Goal: Transaction & Acquisition: Purchase product/service

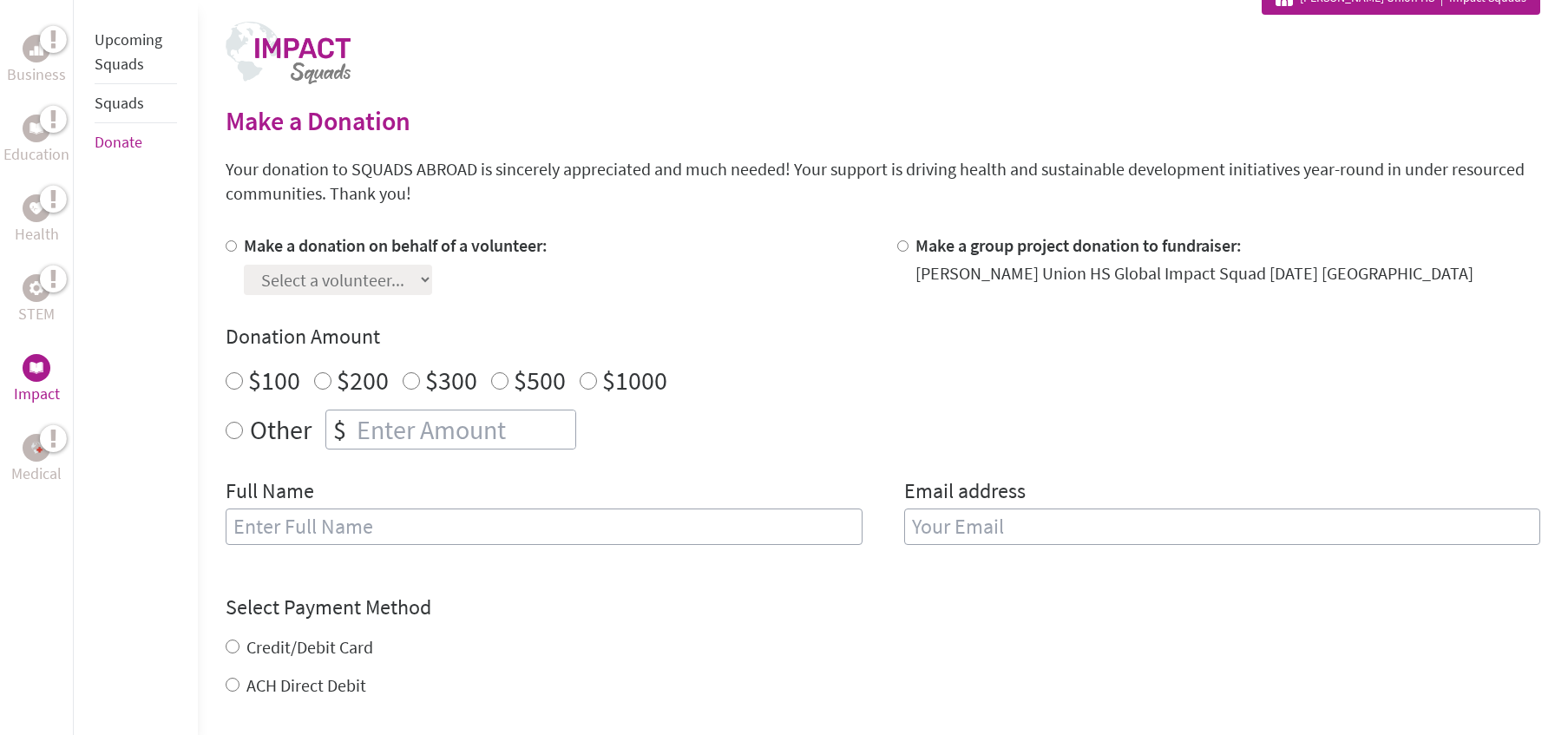
scroll to position [362, 0]
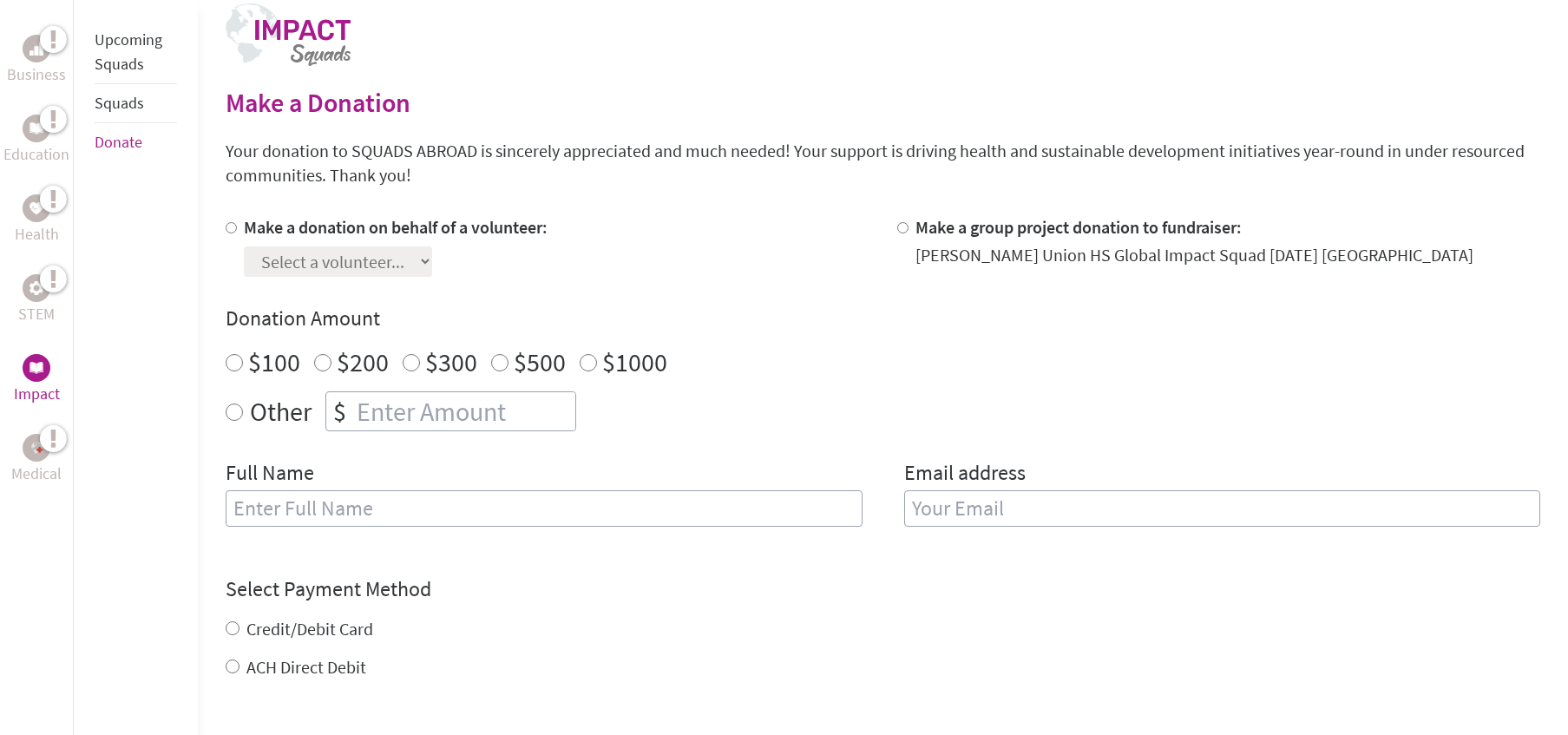
click at [229, 227] on input "Make a donation on behalf of a volunteer:" at bounding box center [232, 228] width 11 height 11
radio input "true"
click at [308, 263] on select "Select a volunteer... [PERSON_NAME] [PERSON_NAME] Diamond Kassim [PERSON_NAME] …" at bounding box center [338, 261] width 188 height 30
click at [902, 228] on input "Make a group project donation to fundraiser:" at bounding box center [903, 228] width 11 height 11
radio input "true"
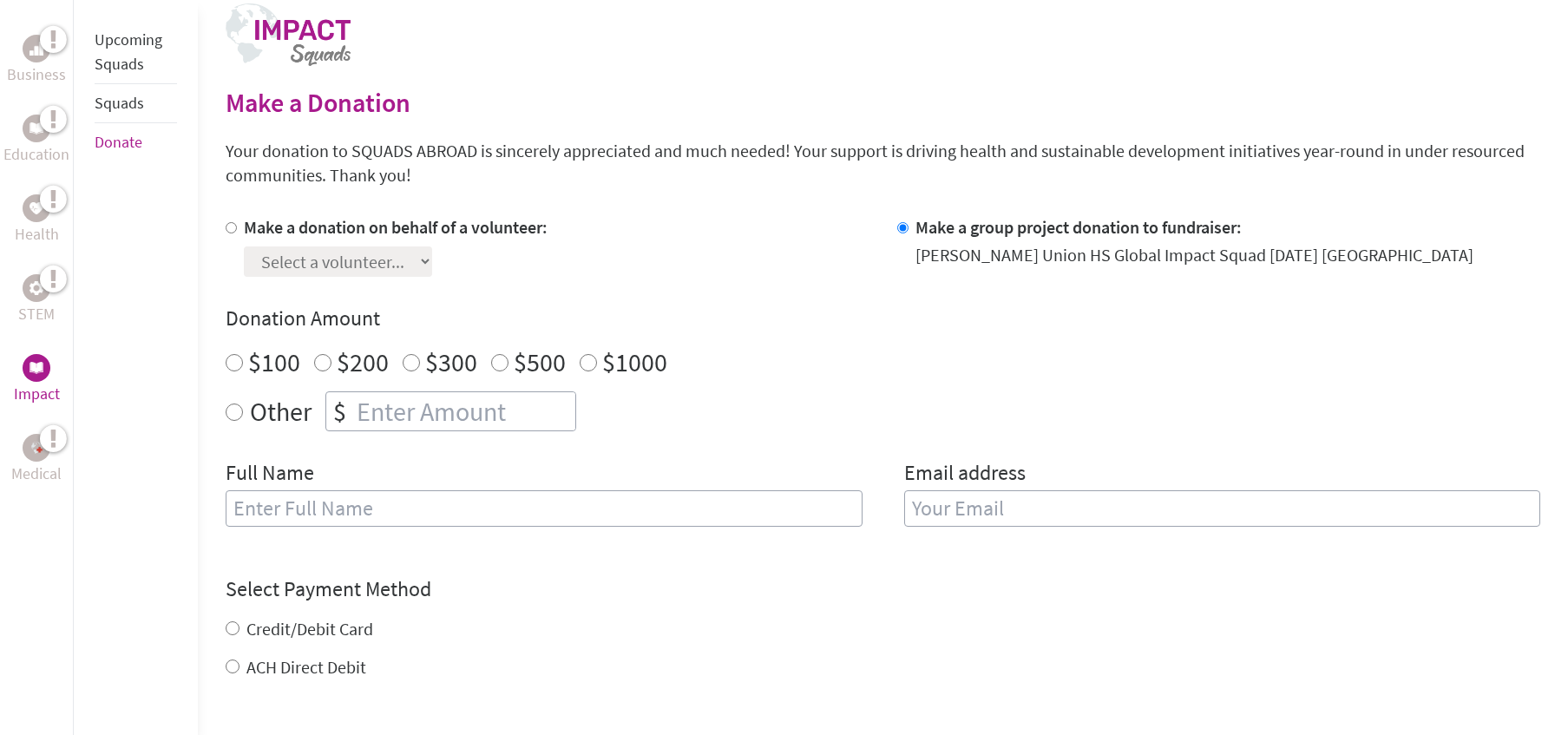
click at [902, 228] on input "Make a group project donation to fundraiser:" at bounding box center [903, 228] width 11 height 11
radio input "true"
click at [397, 405] on input "number" at bounding box center [464, 410] width 222 height 38
type input "20"
click at [415, 522] on input "text" at bounding box center [543, 508] width 636 height 37
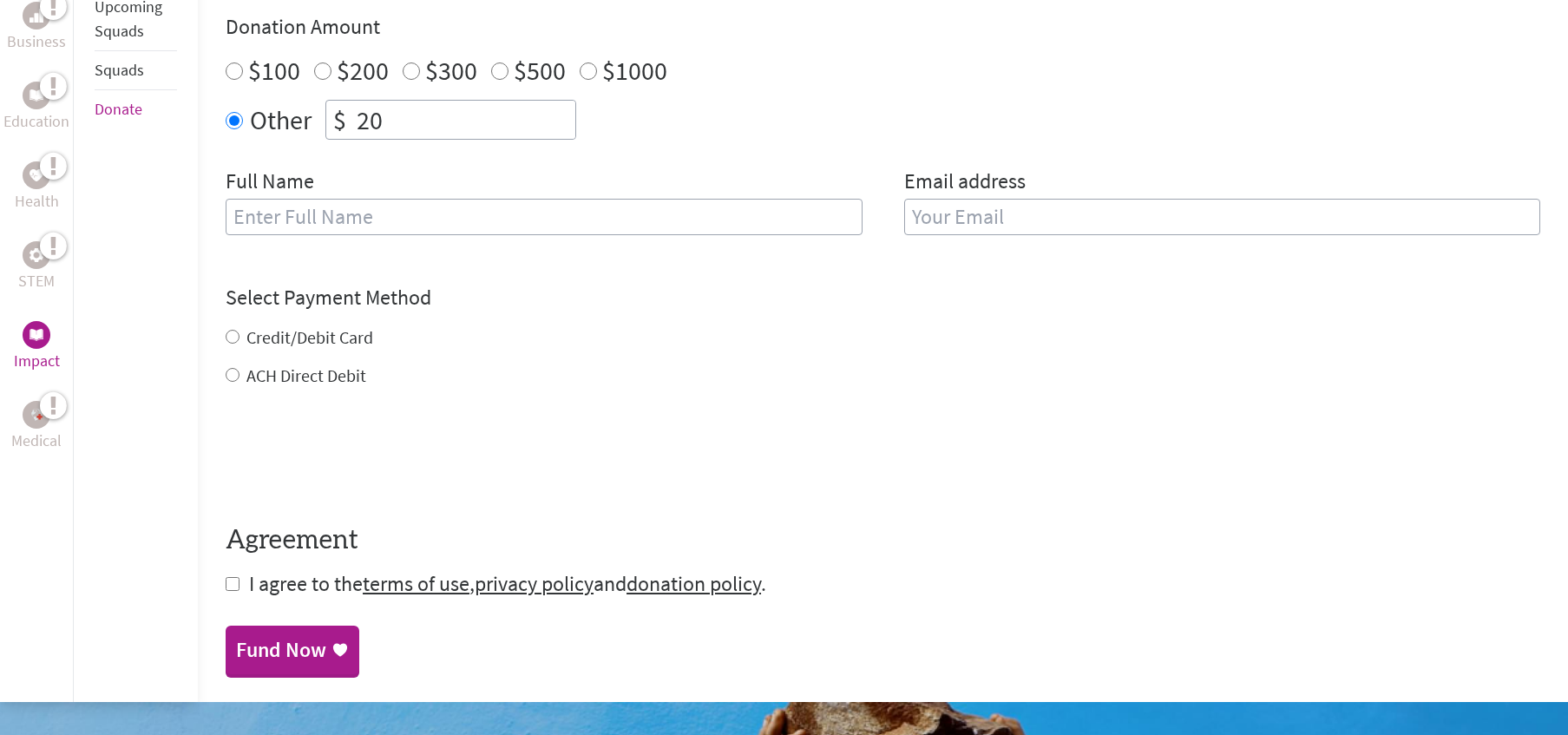
scroll to position [652, 0]
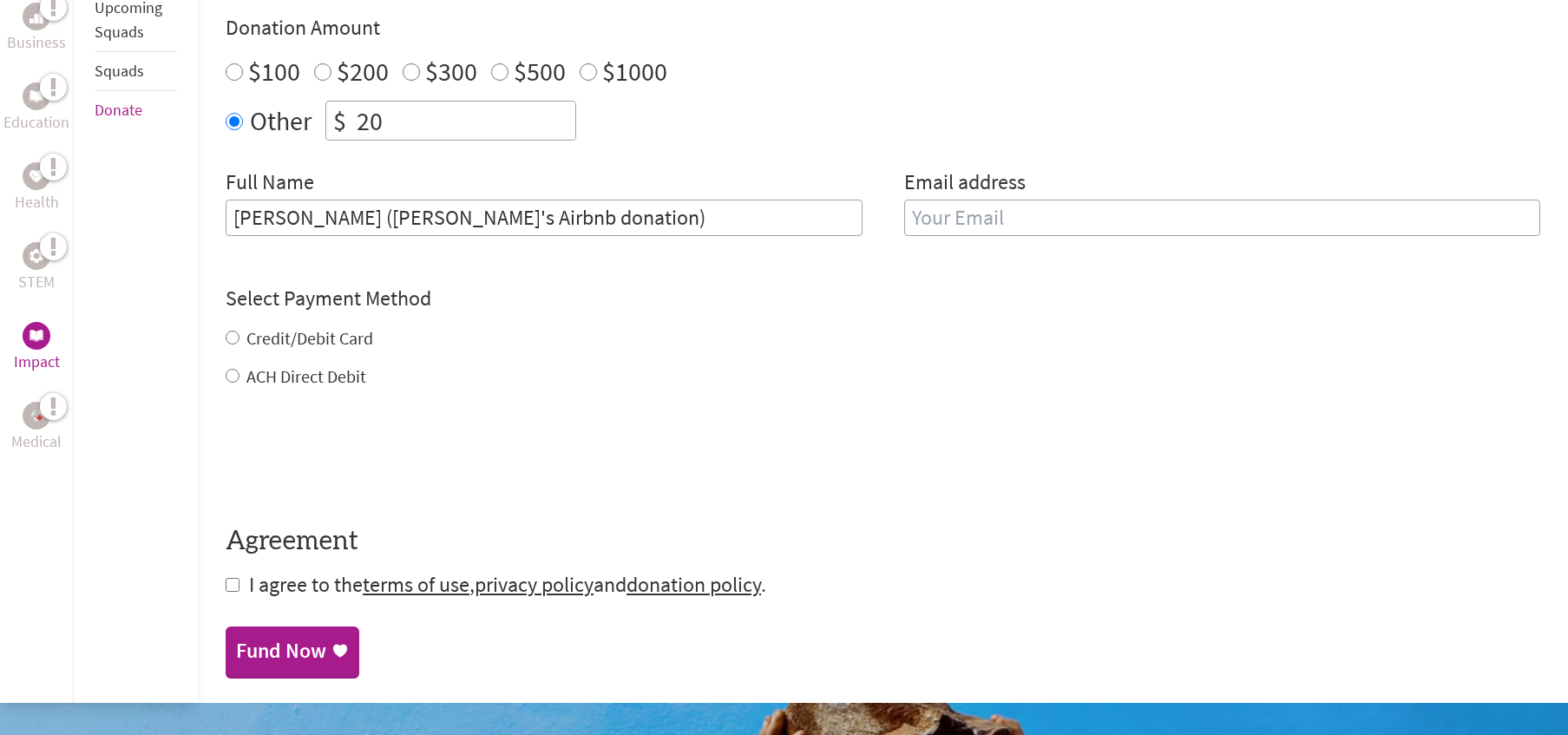
type input "[PERSON_NAME] ([PERSON_NAME]'s Airbnb donation)"
click at [1124, 221] on input "email" at bounding box center [1221, 218] width 636 height 37
type input "[PERSON_NAME][EMAIL_ADDRESS][PERSON_NAME][DOMAIN_NAME]"
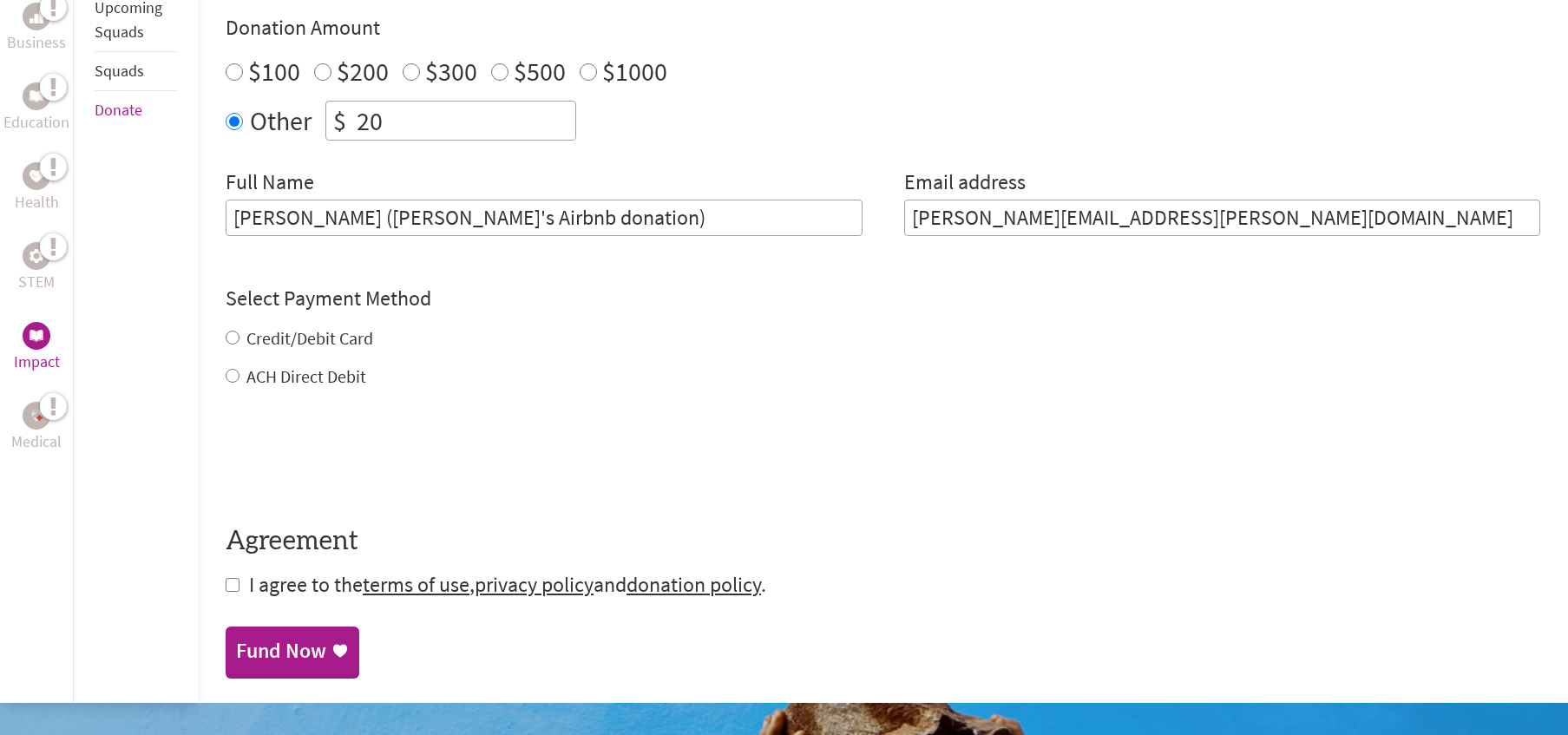
click at [232, 377] on form "Make a donation on behalf of a volunteer: Select a volunteer... [PERSON_NAME] […" at bounding box center [883, 261] width 1314 height 674
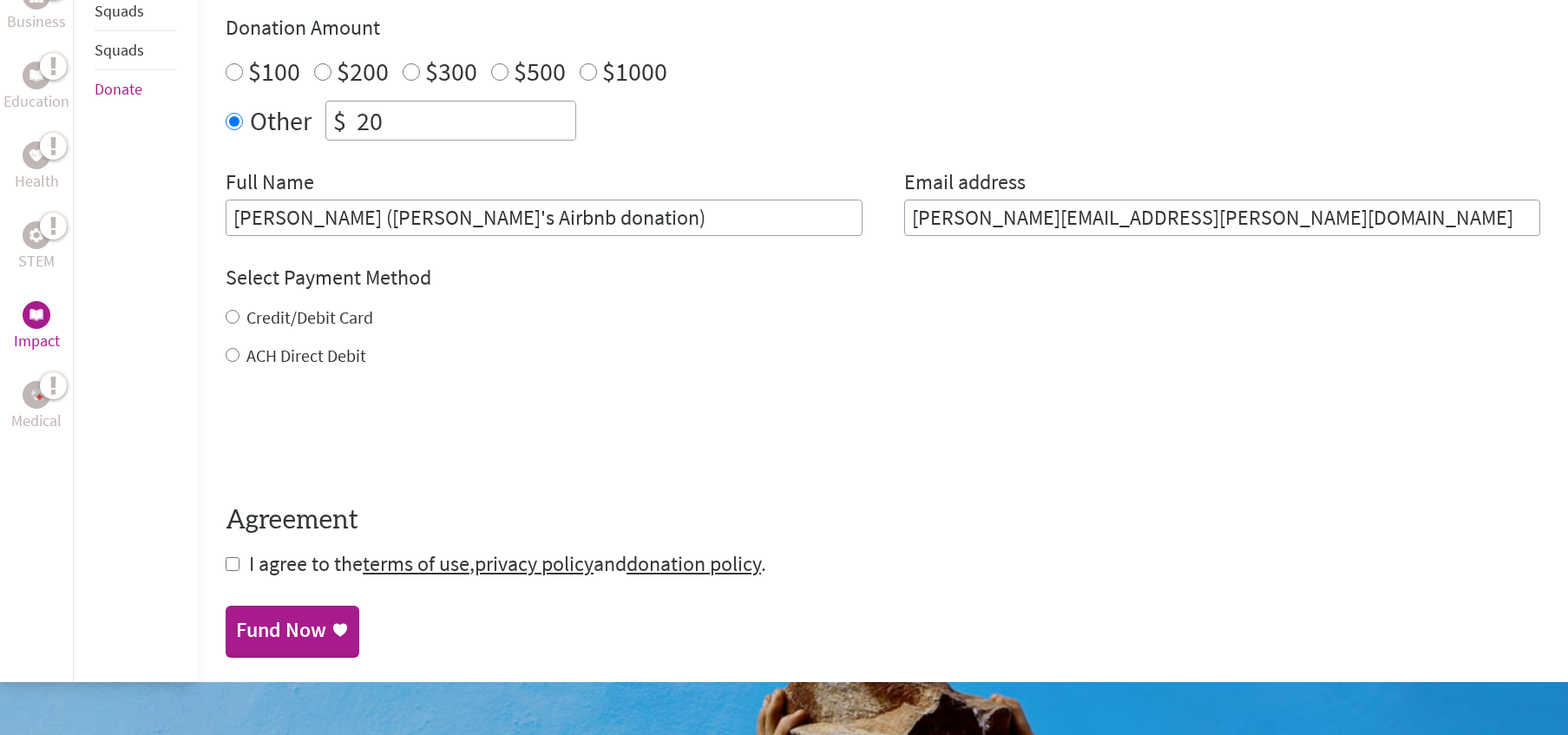
click at [231, 353] on input "ACH Direct Debit" at bounding box center [232, 354] width 14 height 14
radio input "true"
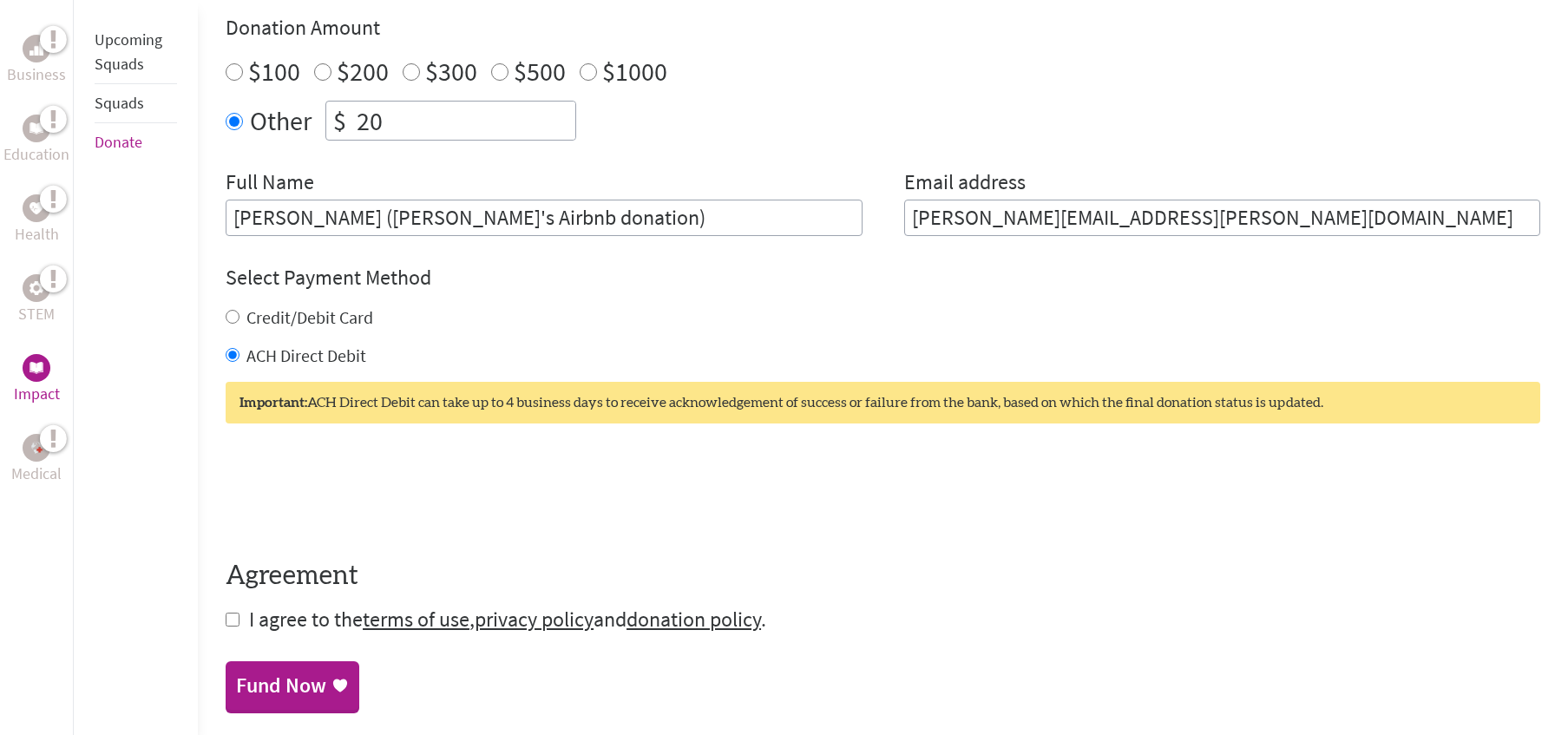
click at [228, 620] on input "checkbox" at bounding box center [232, 619] width 14 height 14
checkbox input "true"
click at [299, 688] on div "Fund Now" at bounding box center [281, 687] width 90 height 28
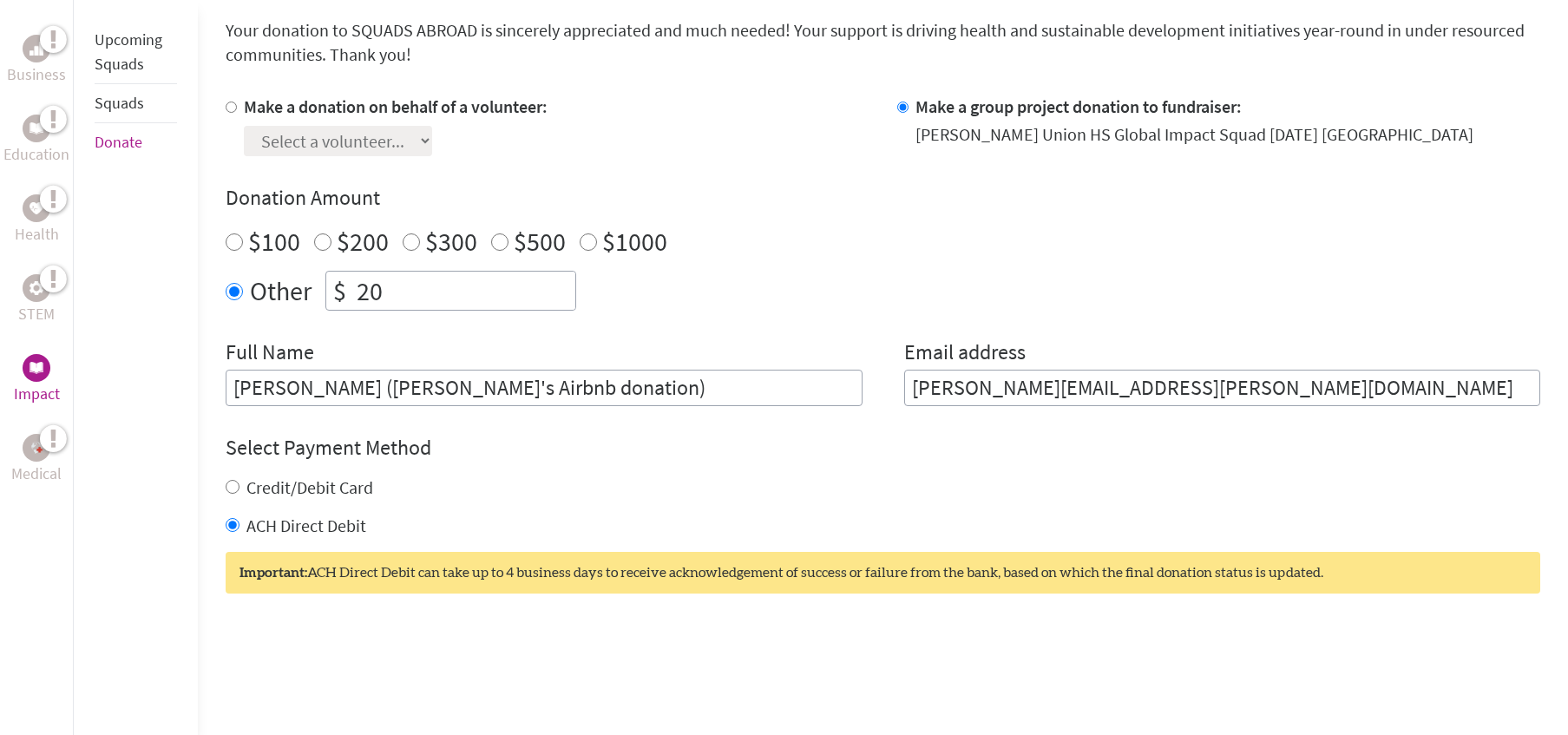
scroll to position [519, 0]
